Goal: Information Seeking & Learning: Learn about a topic

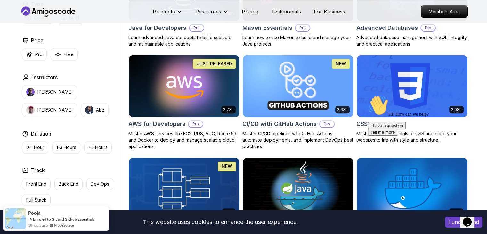
scroll to position [443, 0]
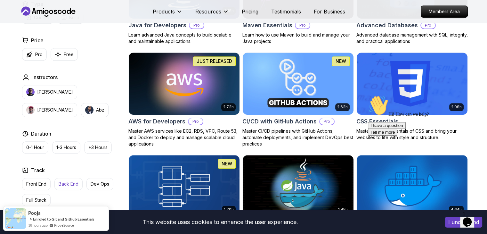
click at [67, 185] on p "Back End" at bounding box center [69, 184] width 20 height 6
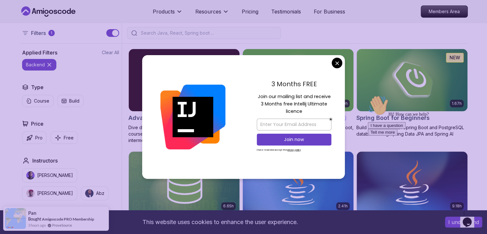
scroll to position [152, 0]
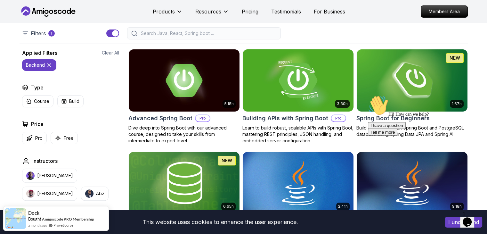
click at [358, 34] on div at bounding box center [295, 33] width 346 height 12
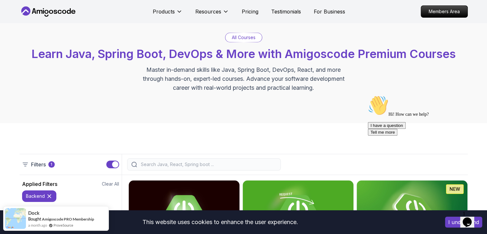
scroll to position [0, 0]
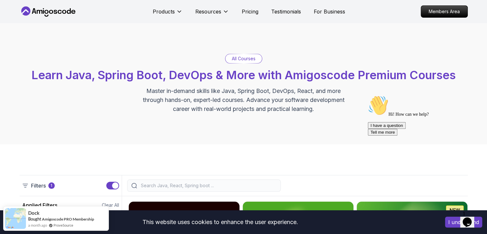
click at [250, 58] on p "All Courses" at bounding box center [244, 58] width 24 height 6
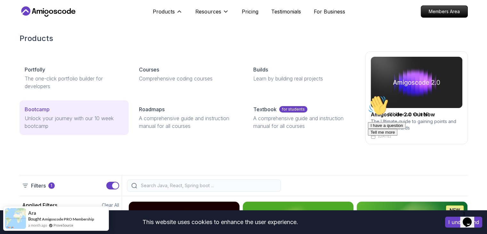
click at [100, 111] on div "Bootcamp" at bounding box center [74, 109] width 99 height 8
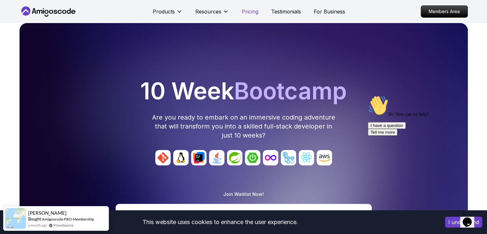
click at [250, 13] on p "Pricing" at bounding box center [250, 12] width 17 height 8
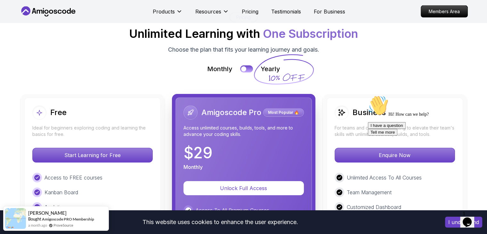
scroll to position [1429, 0]
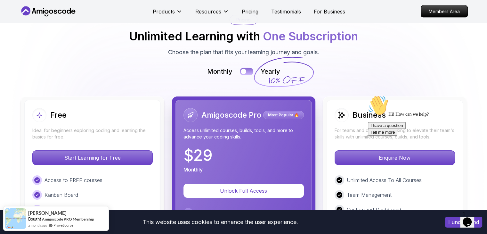
click at [244, 69] on div at bounding box center [243, 71] width 5 height 5
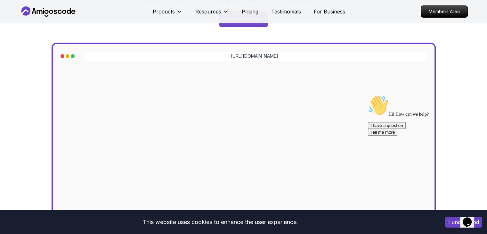
scroll to position [0, 0]
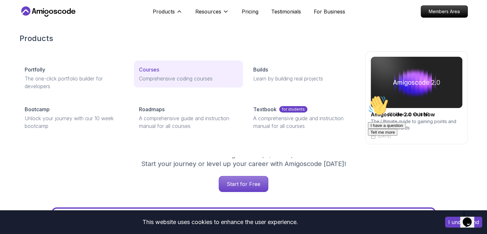
click at [154, 70] on p "Courses" at bounding box center [149, 70] width 20 height 8
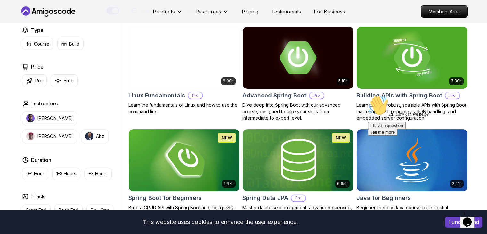
scroll to position [181, 0]
